Goal: Navigation & Orientation: Find specific page/section

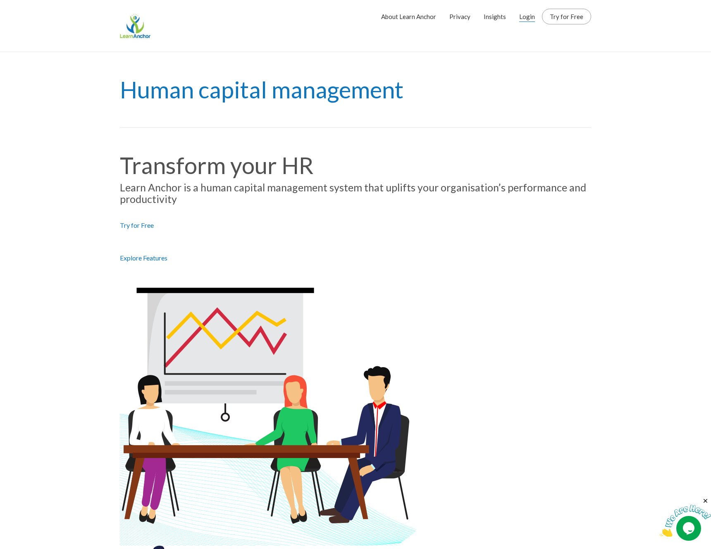
click at [528, 14] on link "Login" at bounding box center [528, 16] width 16 height 21
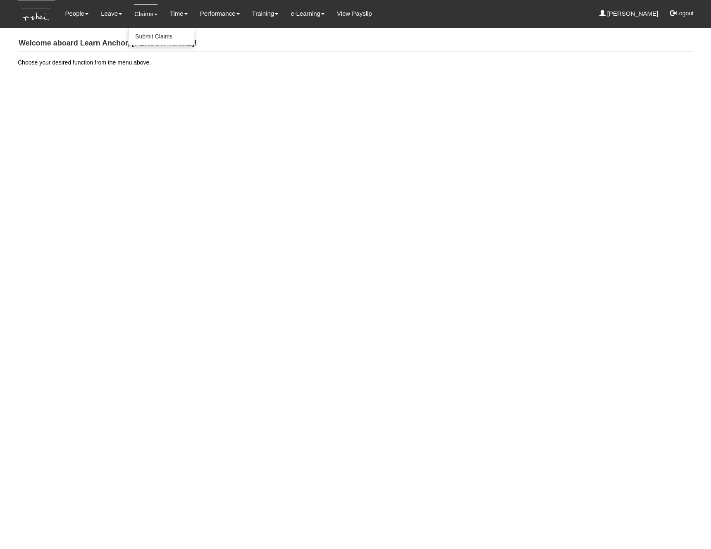
click at [142, 17] on link "Claims" at bounding box center [145, 13] width 23 height 19
